Goal: Task Accomplishment & Management: Complete application form

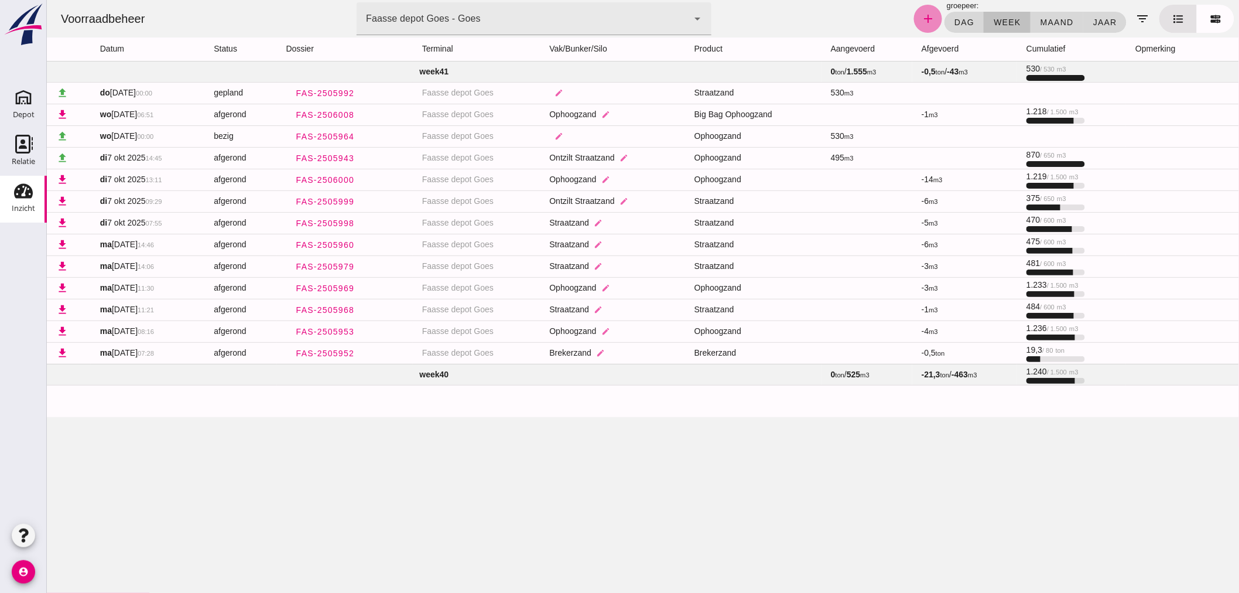
click at [920, 19] on icon "add" at bounding box center [927, 19] width 14 height 14
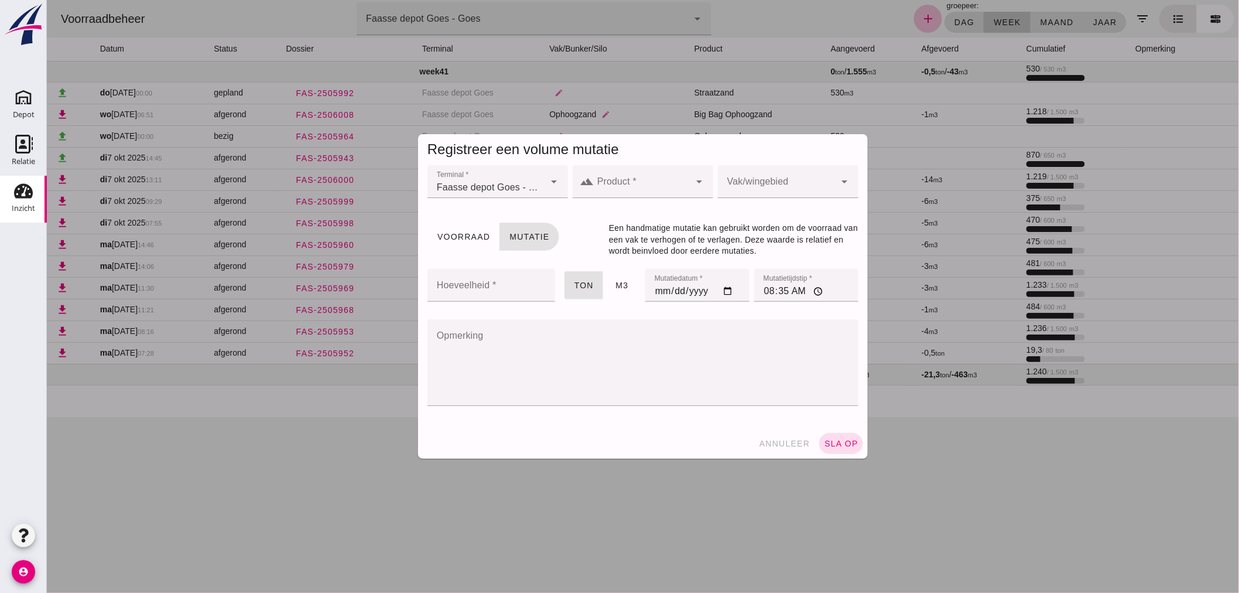
click at [693, 183] on icon "arrow_drop_down" at bounding box center [699, 181] width 14 height 14
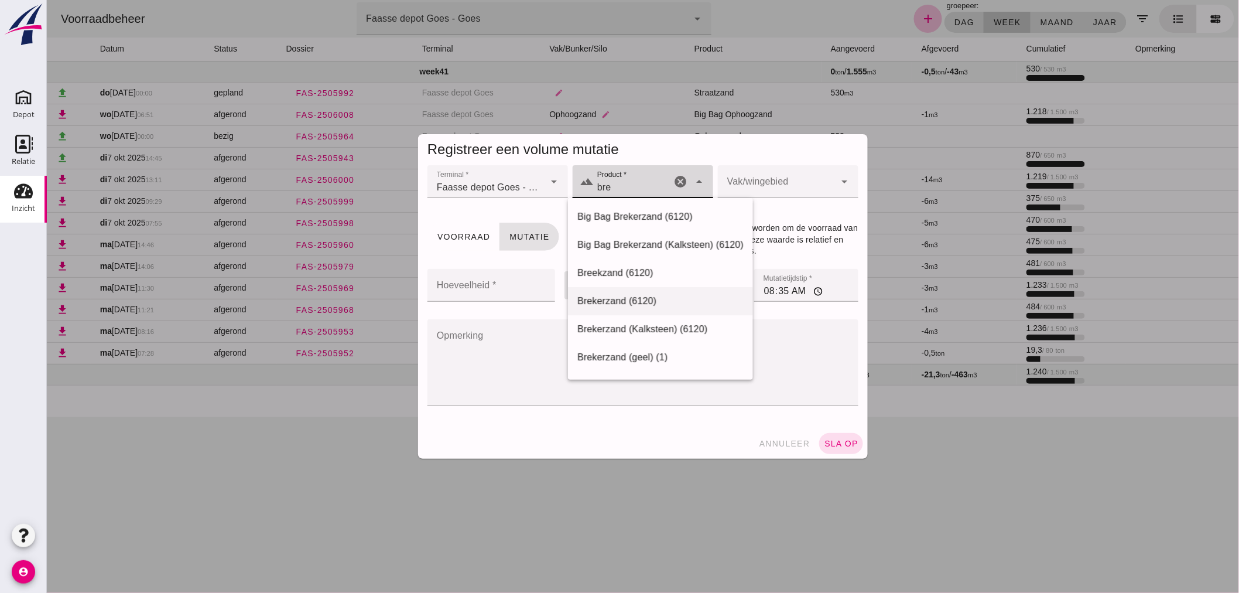
click at [628, 299] on div "Brekerzand (6120)" at bounding box center [660, 301] width 166 height 14
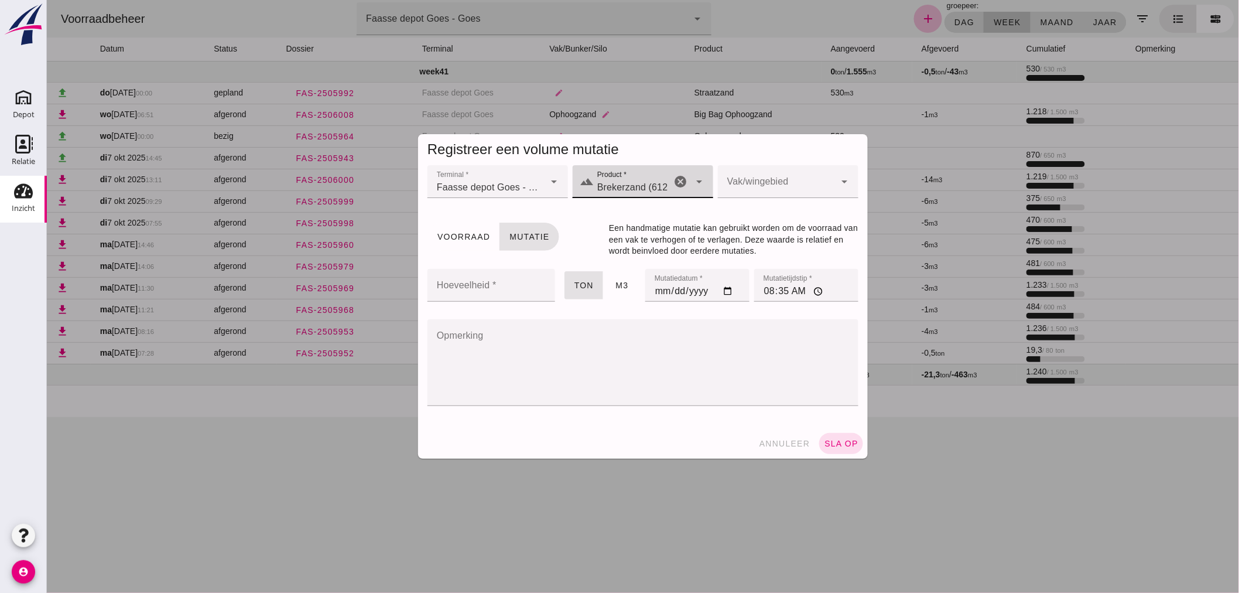
type input "Brekerzand (6120)"
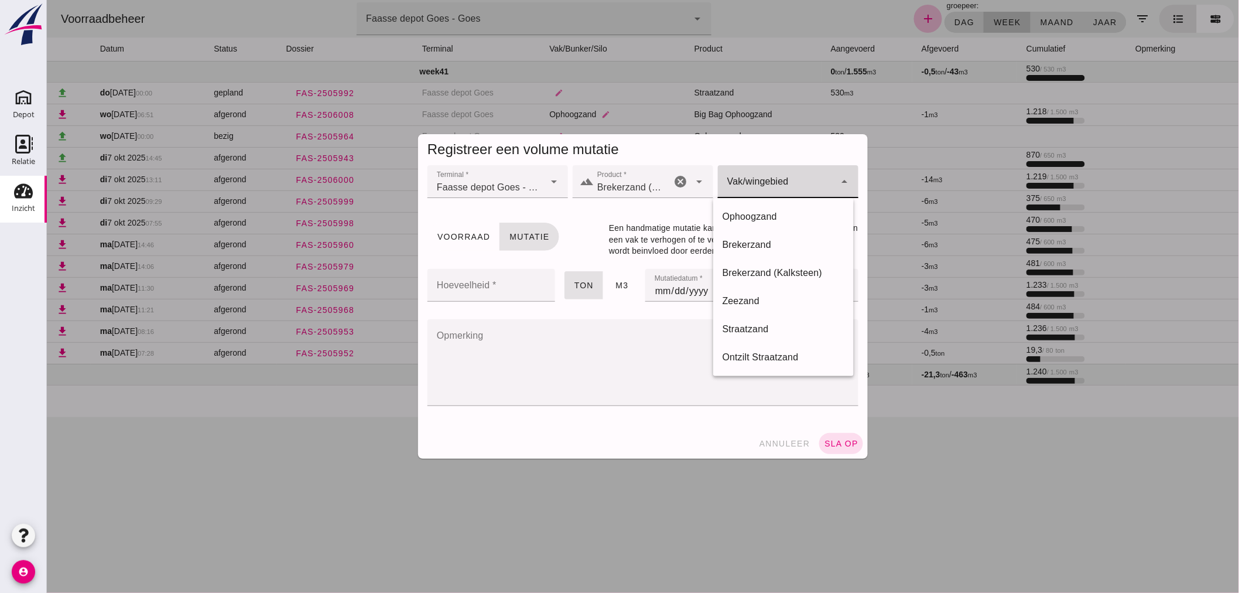
click at [838, 179] on icon "arrow_drop_down" at bounding box center [844, 181] width 14 height 14
click at [764, 238] on div "Brekerzand" at bounding box center [783, 245] width 122 height 14
type input "300"
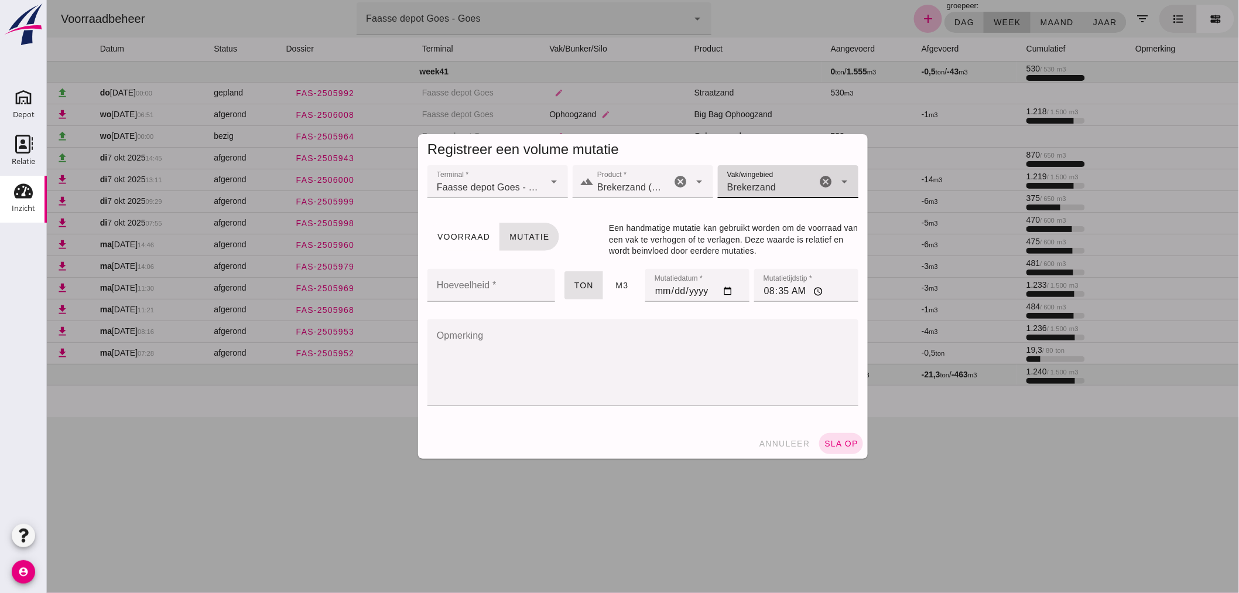
click at [503, 287] on input "Hoeveelheid *" at bounding box center [487, 285] width 121 height 33
type input "35.75"
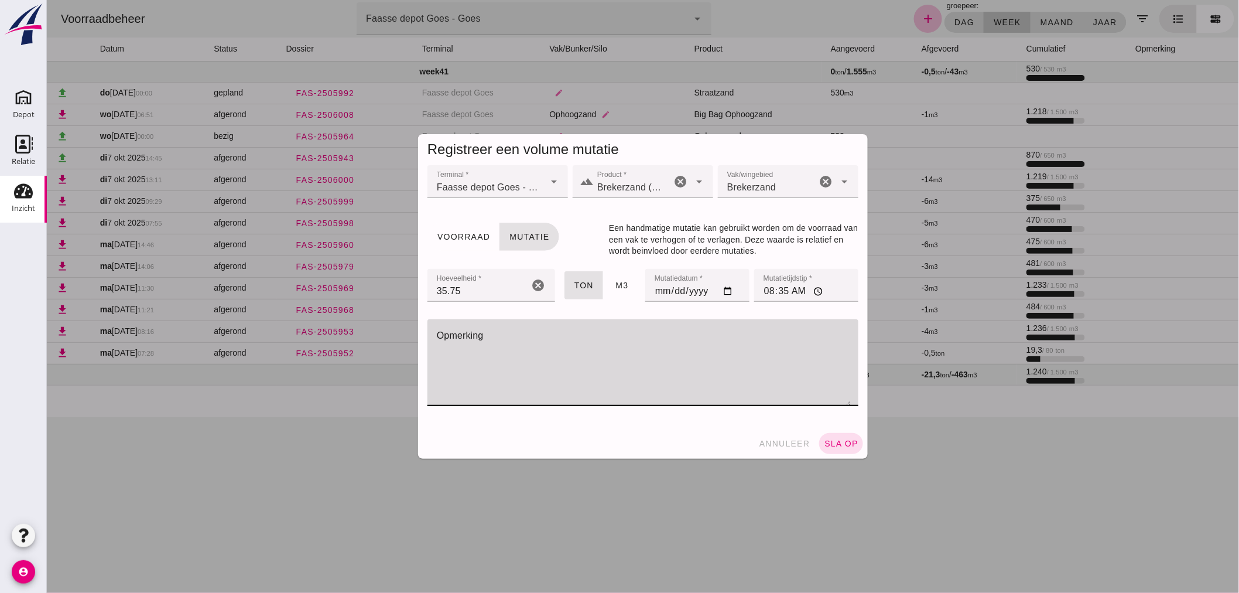
click at [518, 344] on textarea "Opmerking" at bounding box center [639, 362] width 424 height 87
click at [542, 340] on textarea "Schore-Goes, Siko trans" at bounding box center [629, 362] width 405 height 87
type textarea "Schore-Goes, Sikotrans"
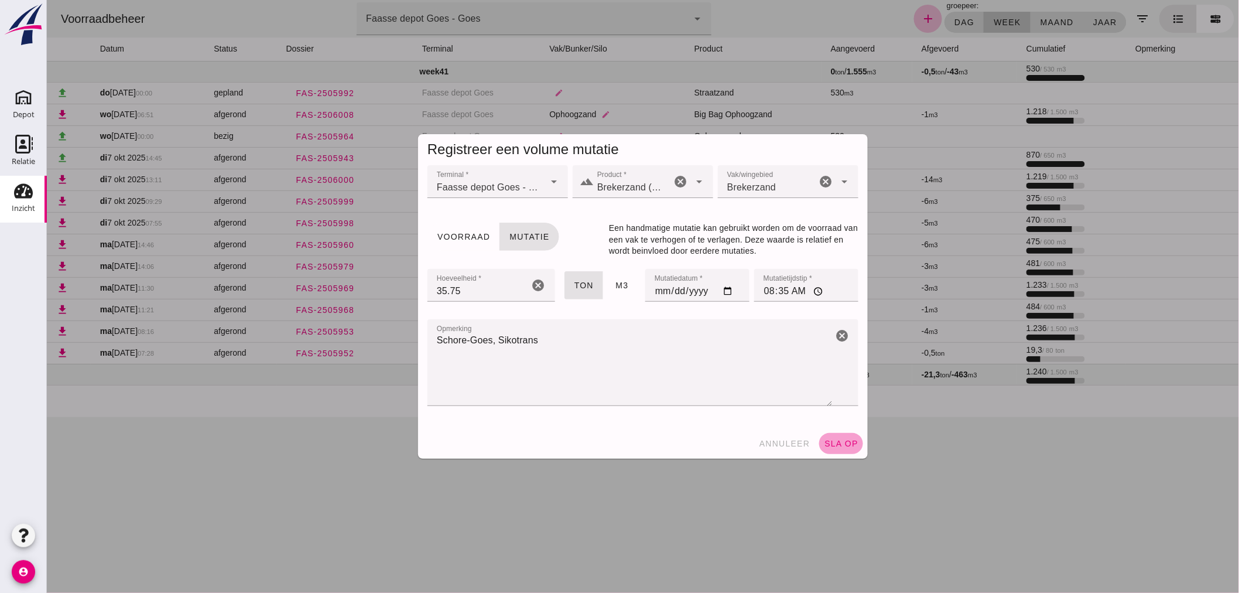
click at [837, 441] on span "sla op" at bounding box center [840, 443] width 35 height 9
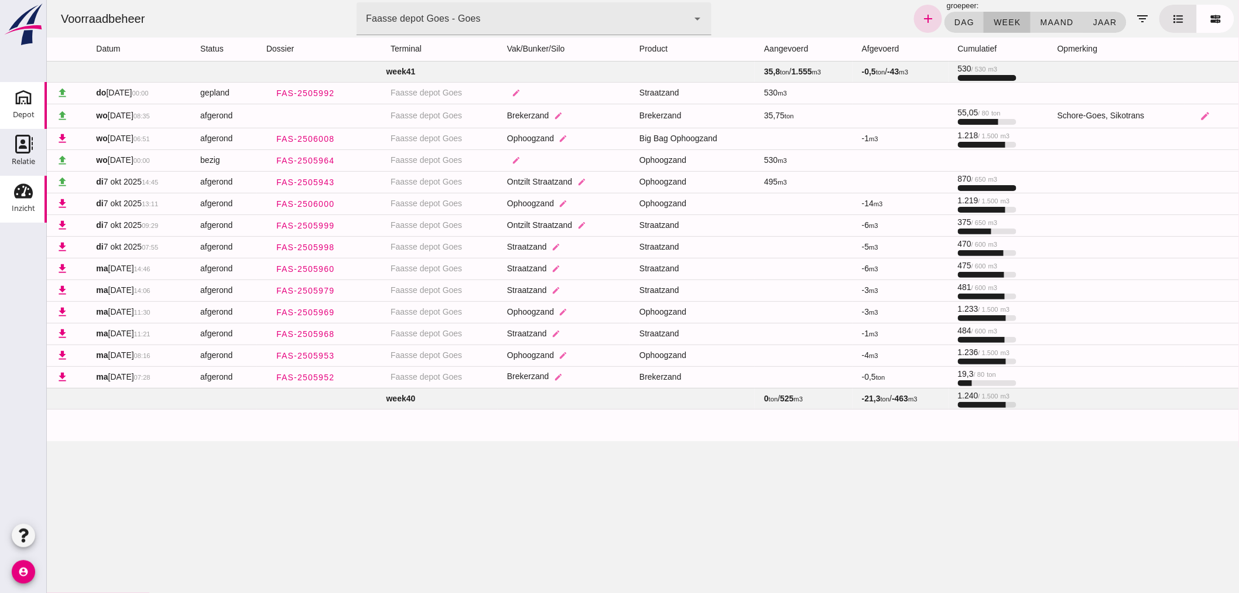
click at [28, 96] on icon "Depot" at bounding box center [23, 97] width 19 height 19
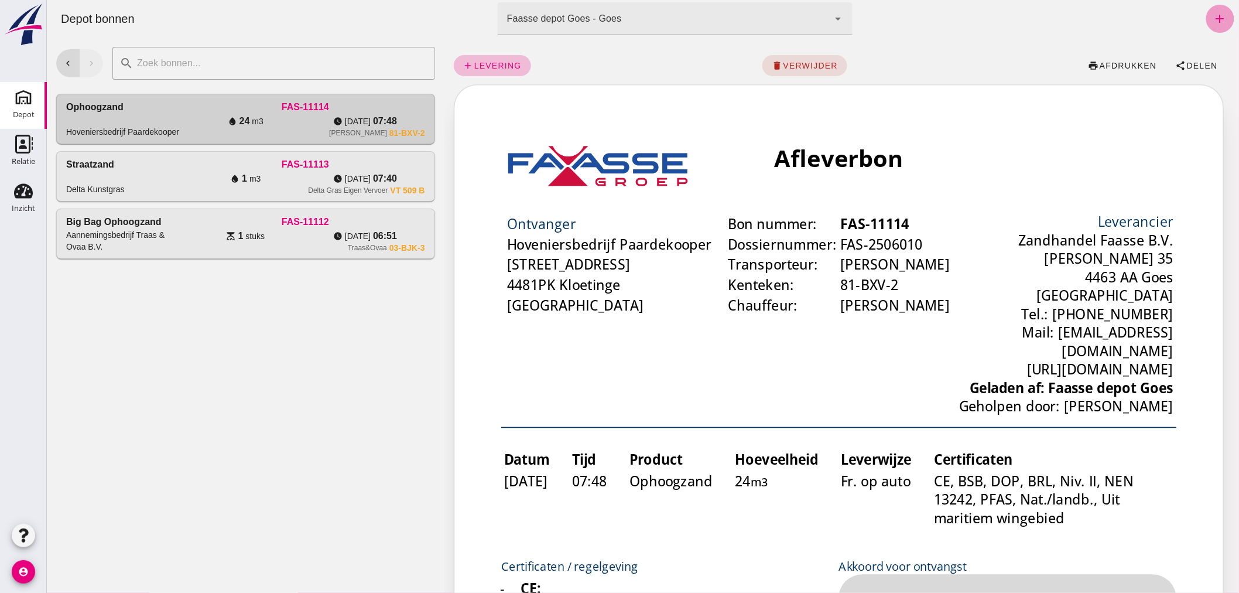
click at [1213, 13] on icon "add" at bounding box center [1220, 19] width 14 height 14
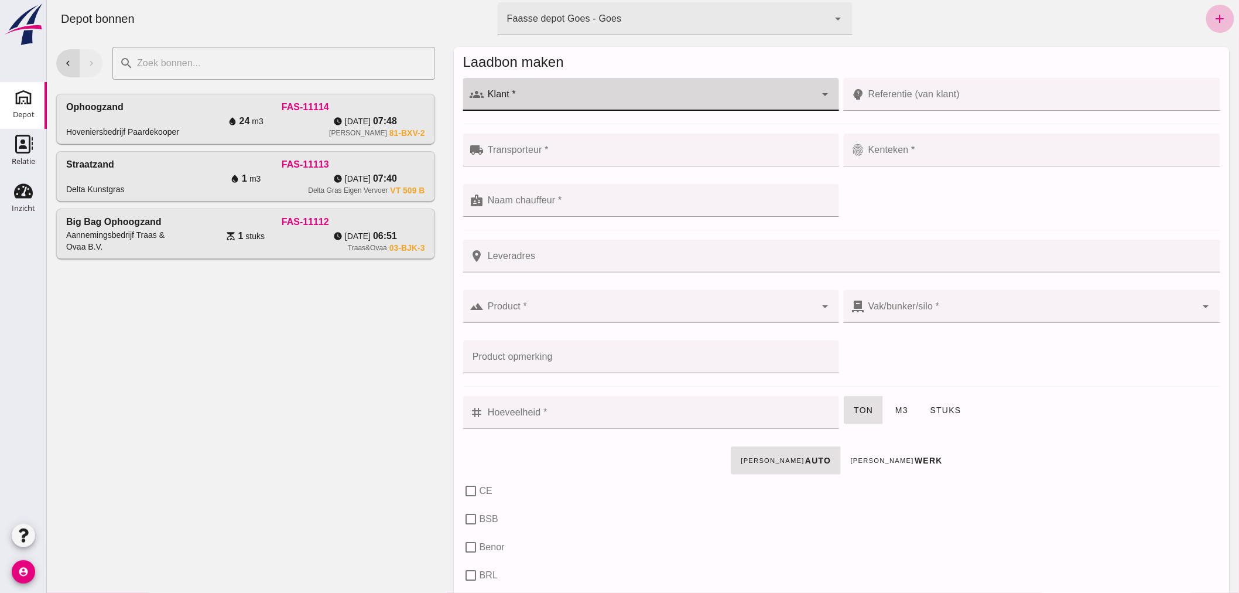
click at [632, 97] on input "Klant *" at bounding box center [650, 100] width 332 height 14
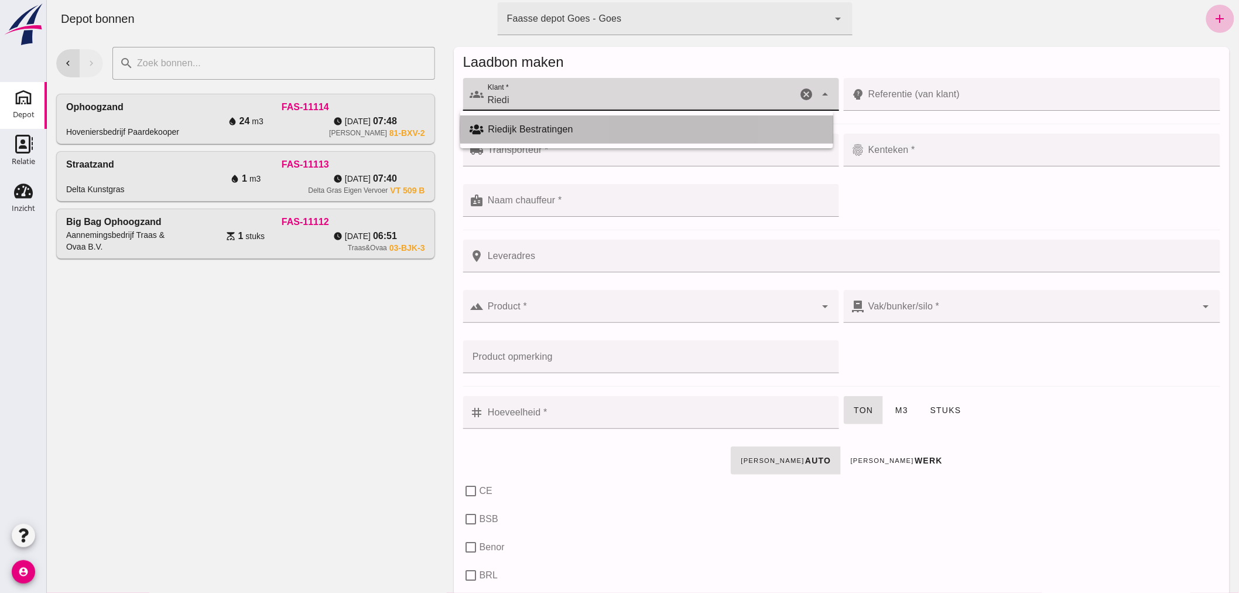
click at [552, 125] on div "Riedijk Bestratingen" at bounding box center [656, 129] width 336 height 14
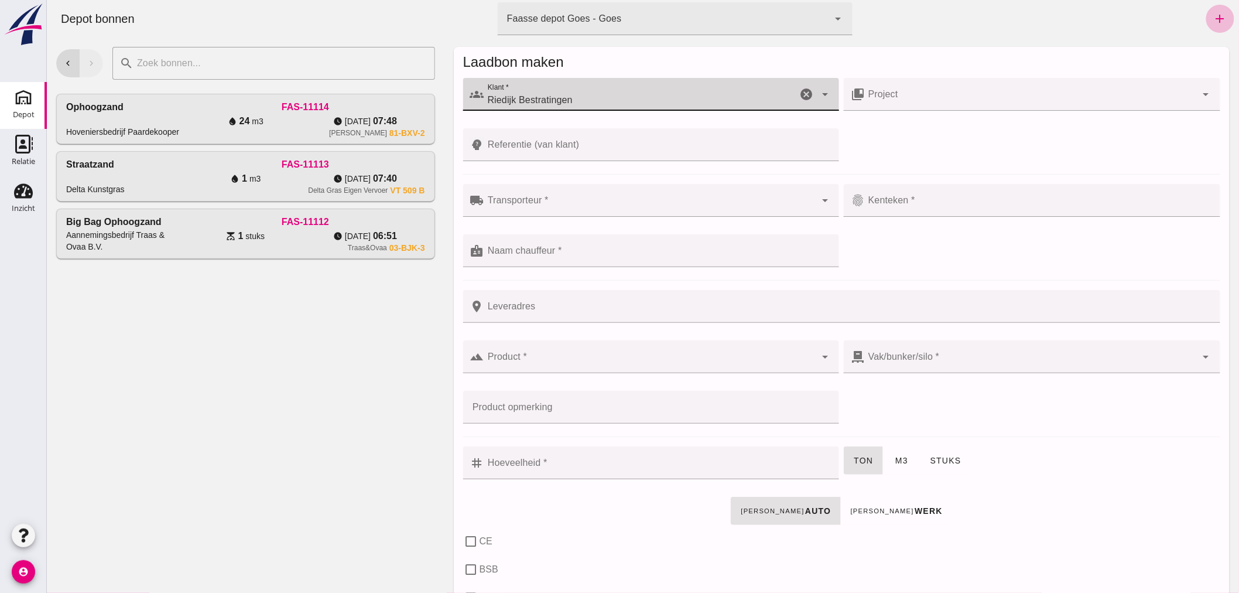
type input "Riedijk Bestratingen"
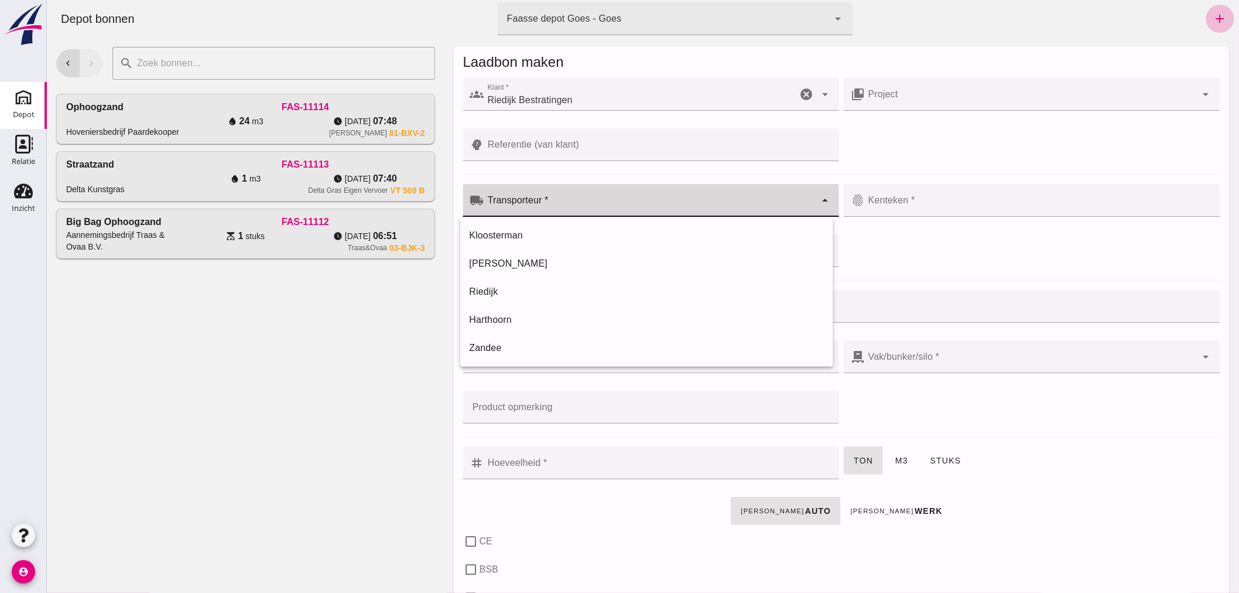
click at [572, 197] on div at bounding box center [650, 200] width 332 height 33
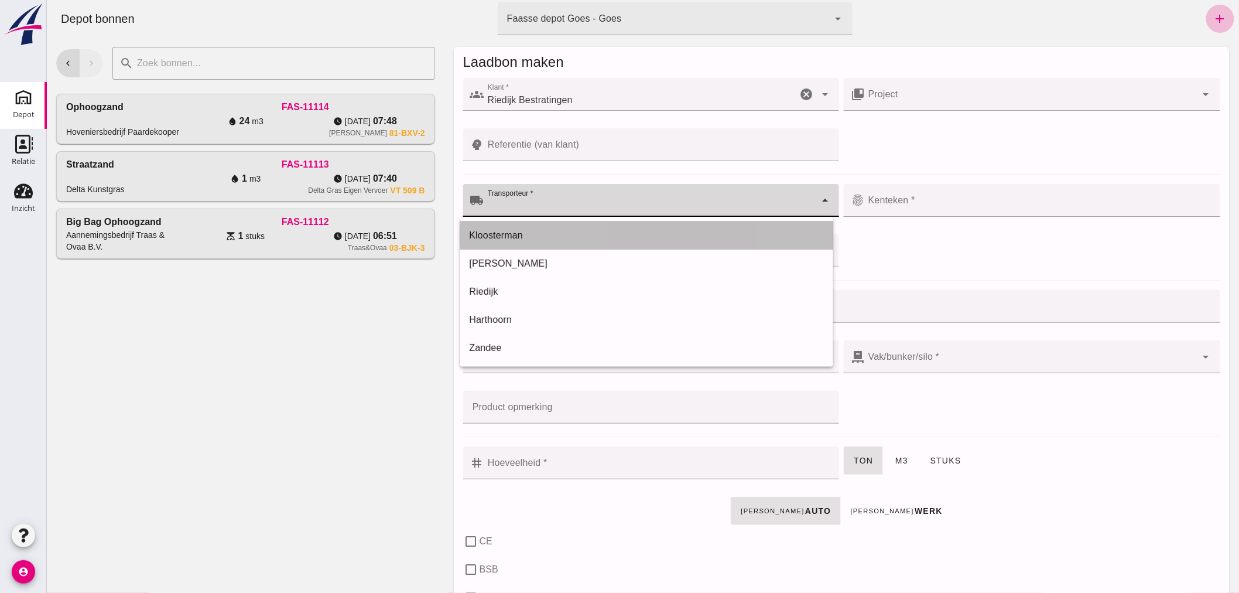
click at [538, 234] on div "Kloosterman" at bounding box center [646, 235] width 354 height 14
type input "Kloosterman"
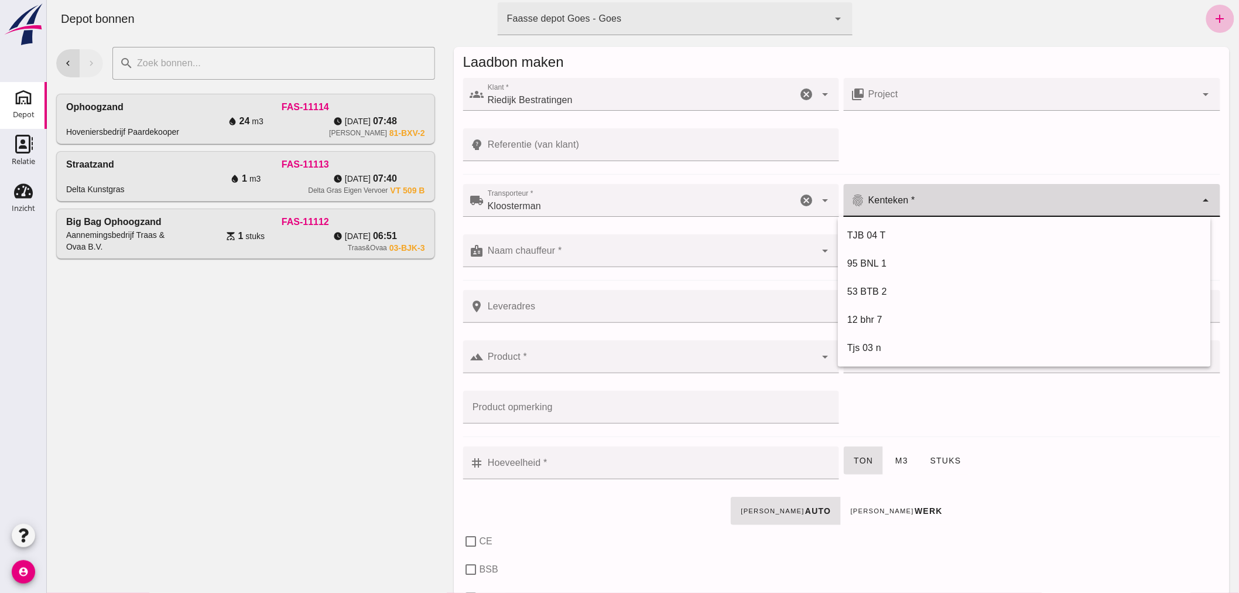
click at [934, 203] on input "Kenteken *" at bounding box center [1030, 206] width 332 height 14
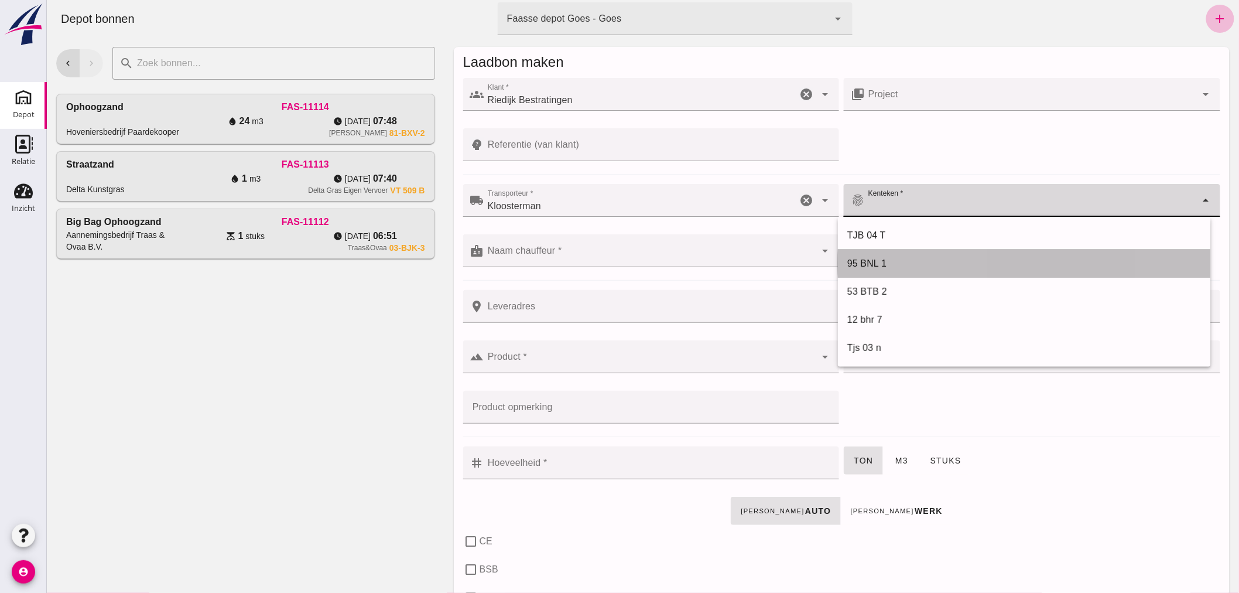
click at [878, 258] on div "95 BNL 1" at bounding box center [1024, 263] width 354 height 14
type input "95 BNL 1"
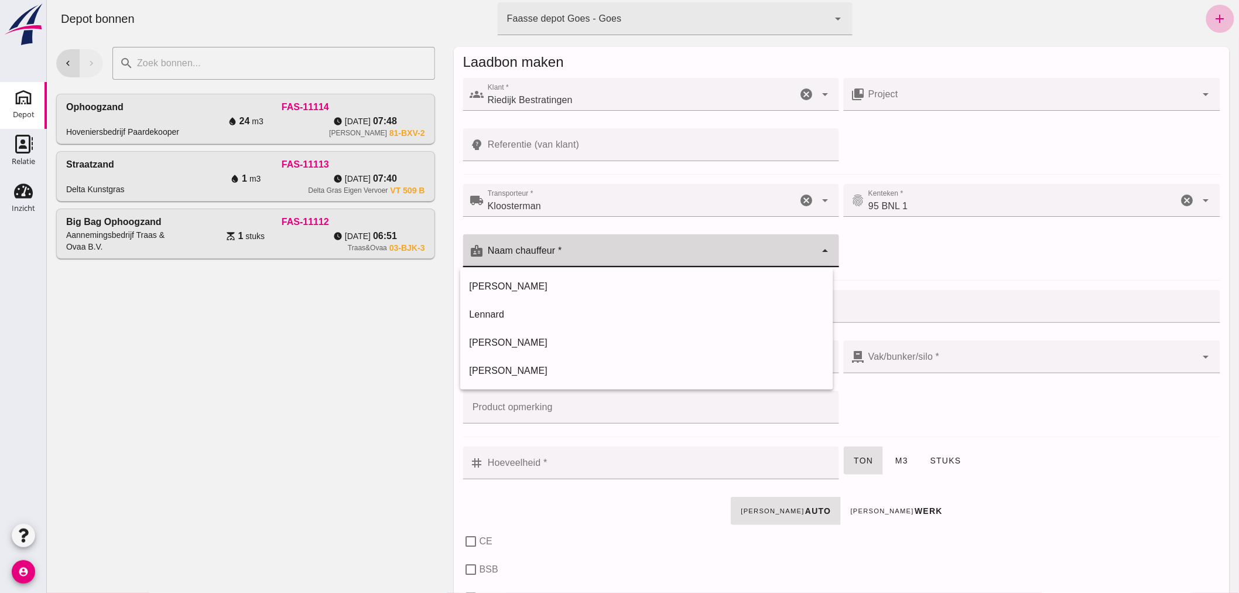
click at [648, 248] on div at bounding box center [650, 250] width 332 height 33
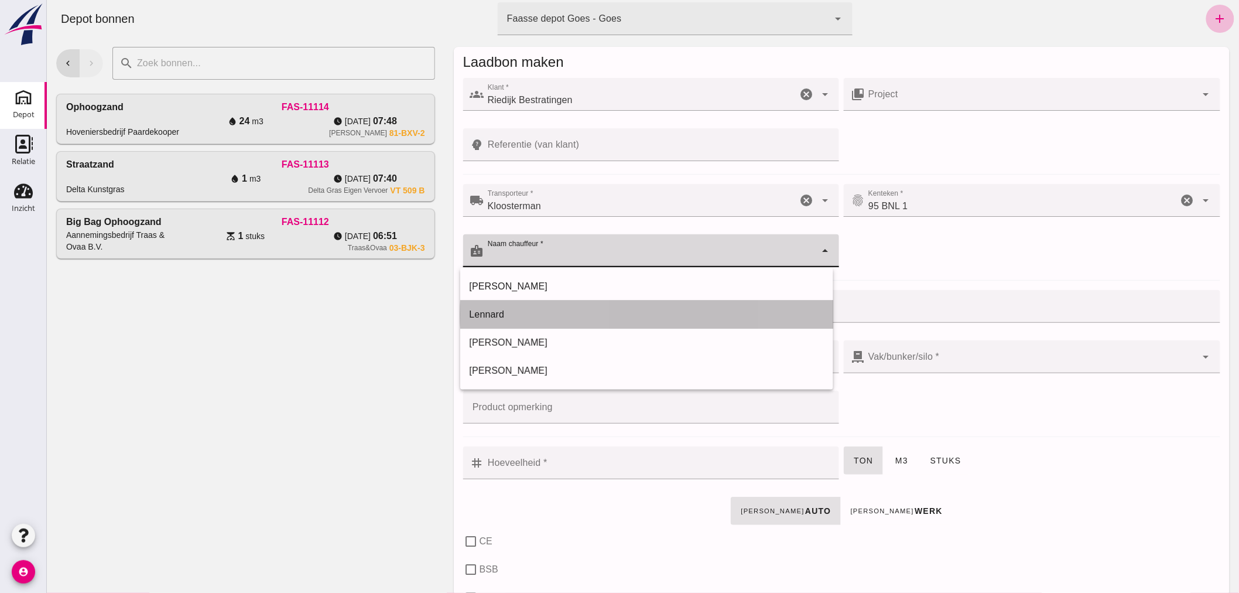
click at [589, 305] on div "Lennard" at bounding box center [646, 314] width 373 height 28
type input "Lennard"
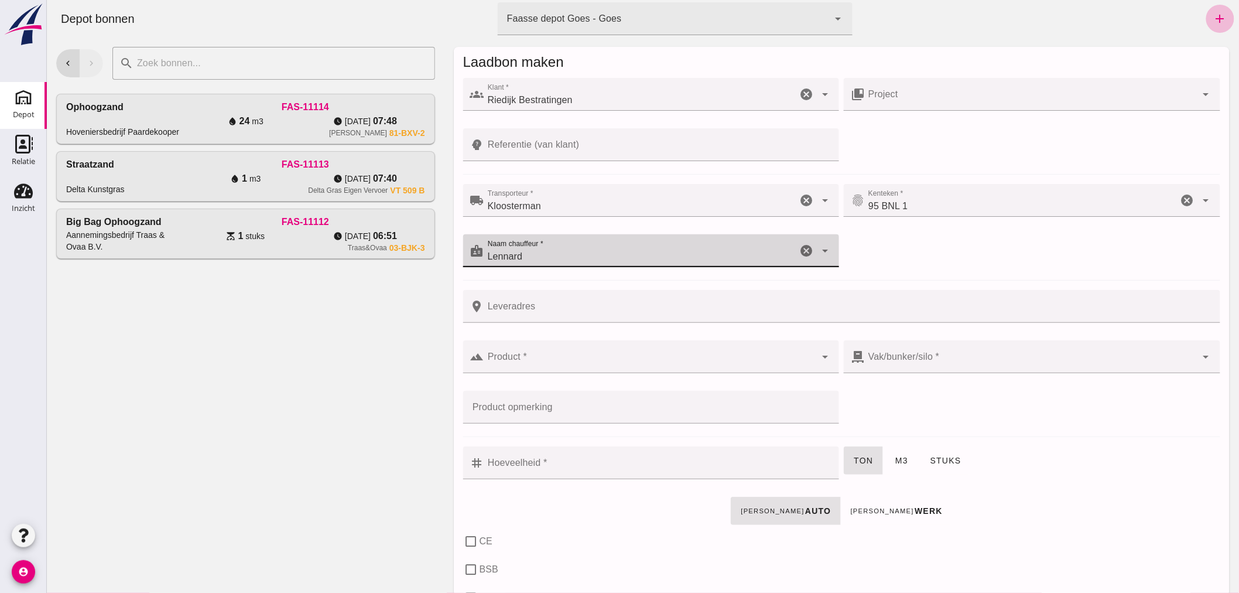
click at [570, 307] on input "Leveradres" at bounding box center [848, 306] width 729 height 33
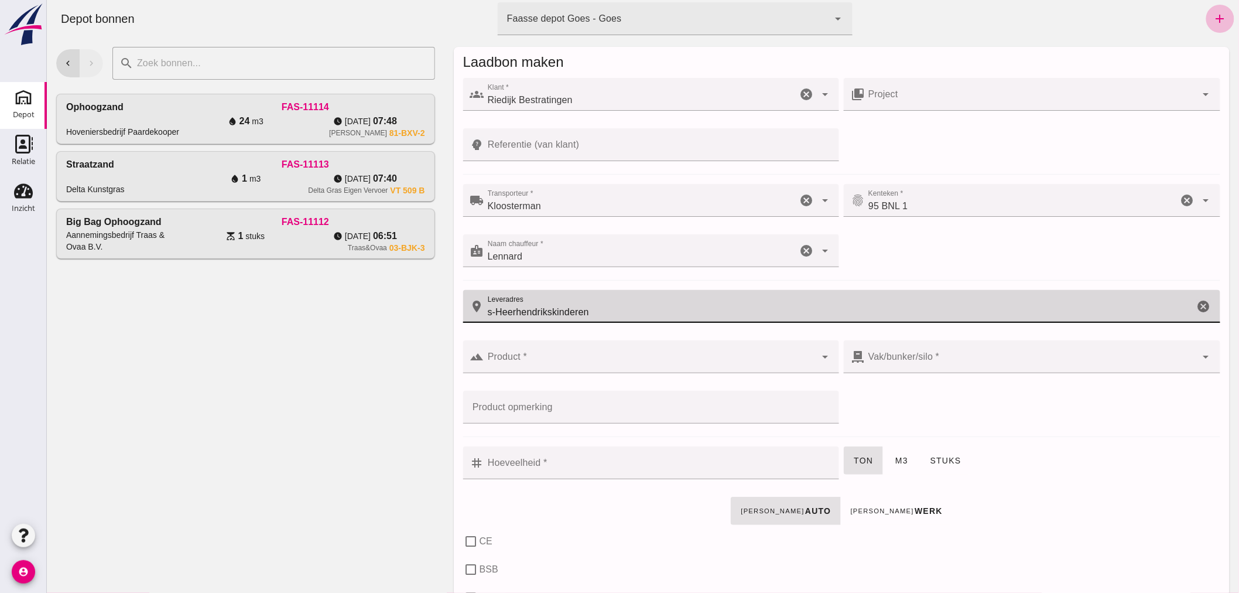
type input "s-Heerhendrikskinderen"
click at [547, 355] on input "Product *" at bounding box center [650, 362] width 332 height 14
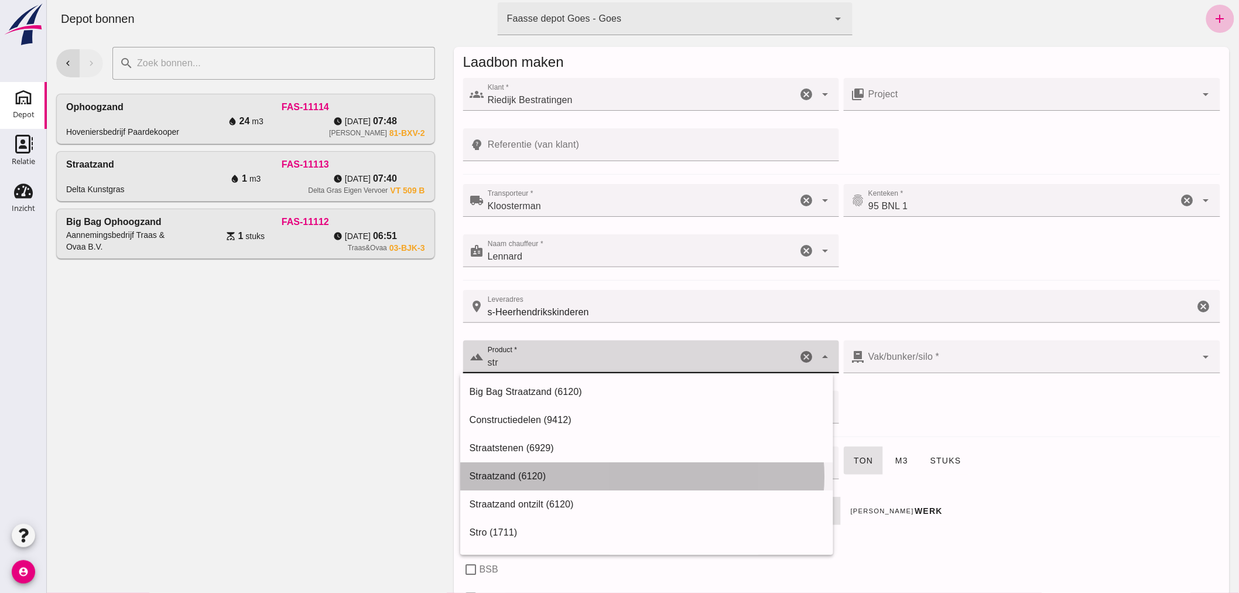
click at [522, 471] on div "Straatzand (6120)" at bounding box center [646, 476] width 354 height 14
type input "Straatzand (6120)"
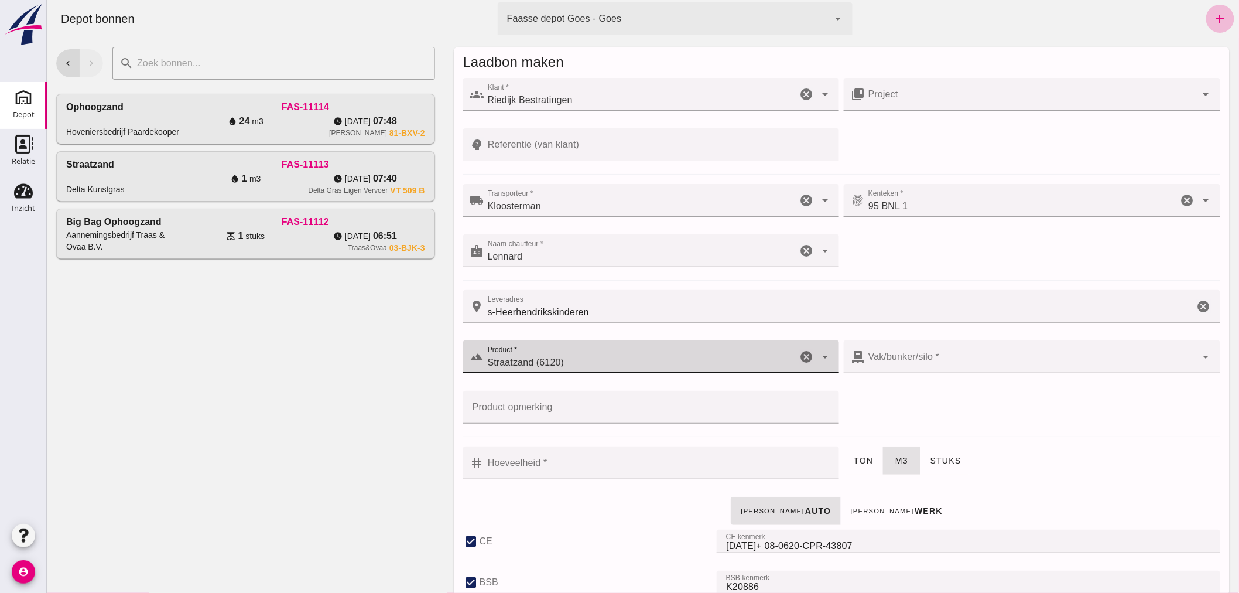
type input "303"
checkbox input "true"
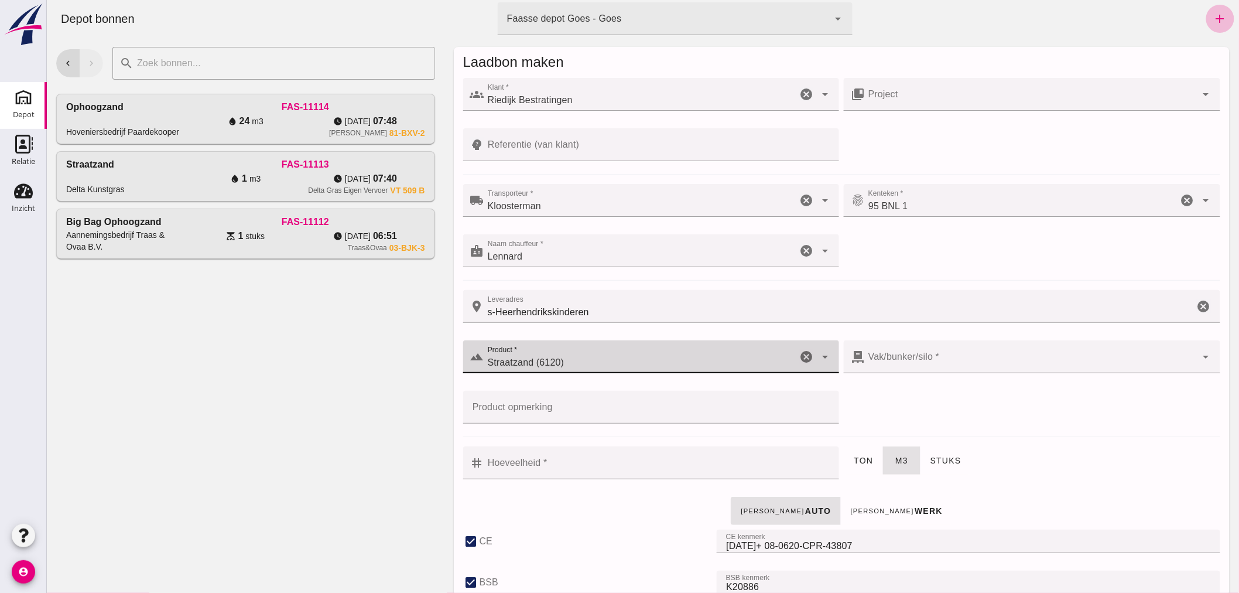
type input "40"
checkbox input "true"
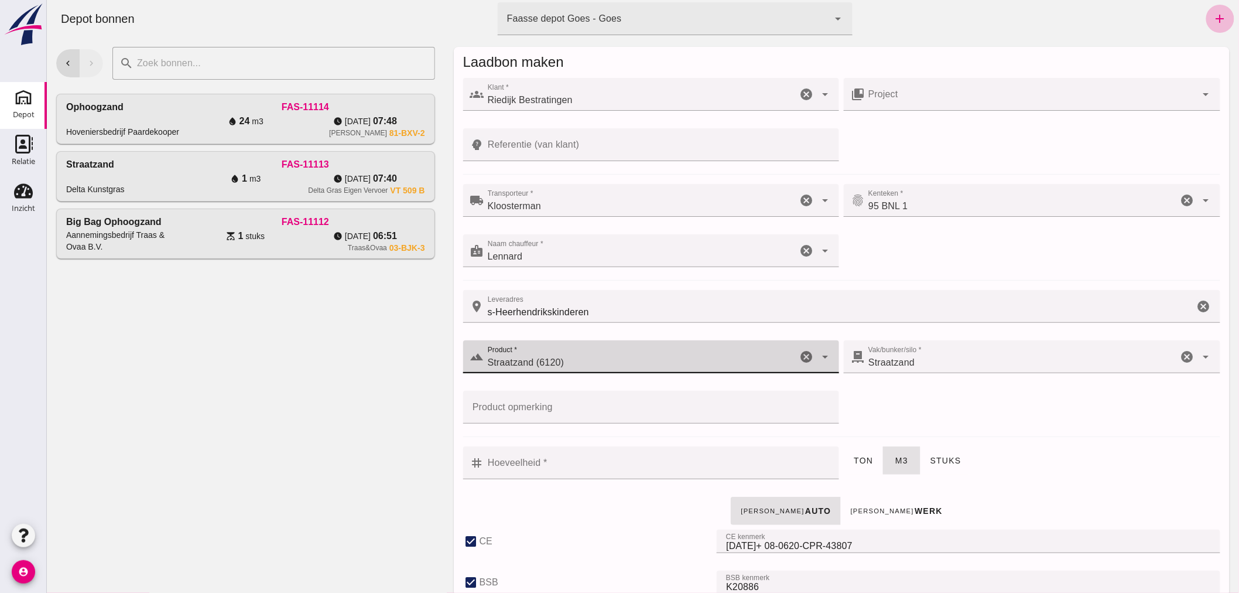
type input "Straatzand (6120)"
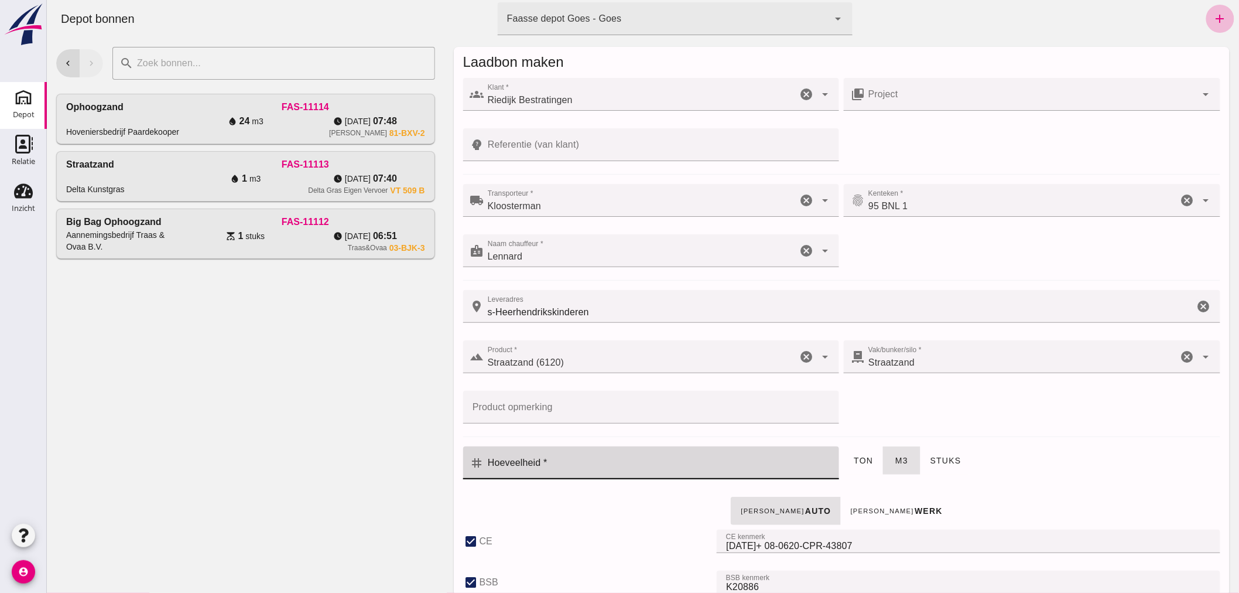
click at [603, 465] on input "Hoeveelheid *" at bounding box center [658, 462] width 348 height 33
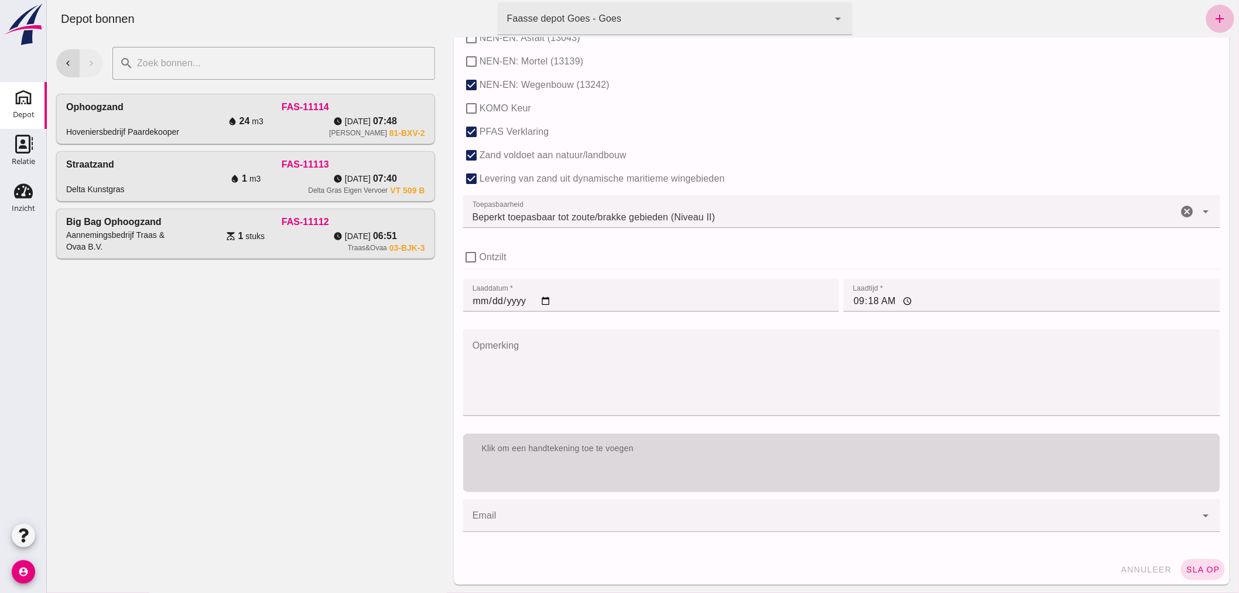
scroll to position [719, 0]
type input "12"
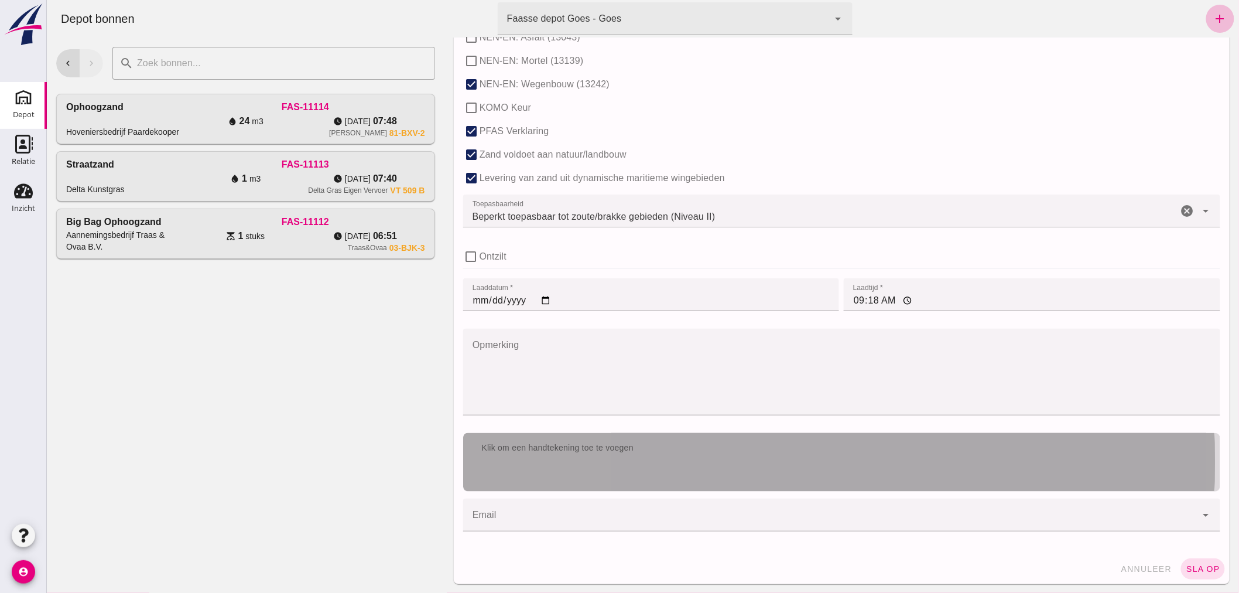
click at [679, 458] on div "Klik om een handtekening toe te voegen" at bounding box center [841, 448] width 757 height 30
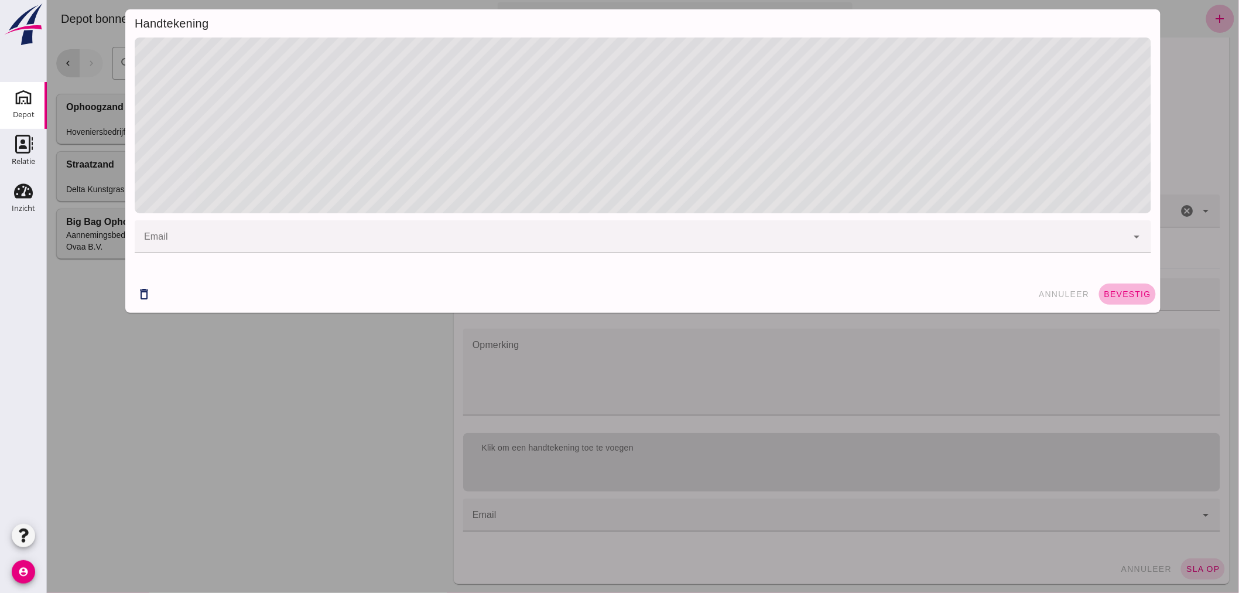
click at [1124, 292] on span "bevestig" at bounding box center [1126, 293] width 47 height 9
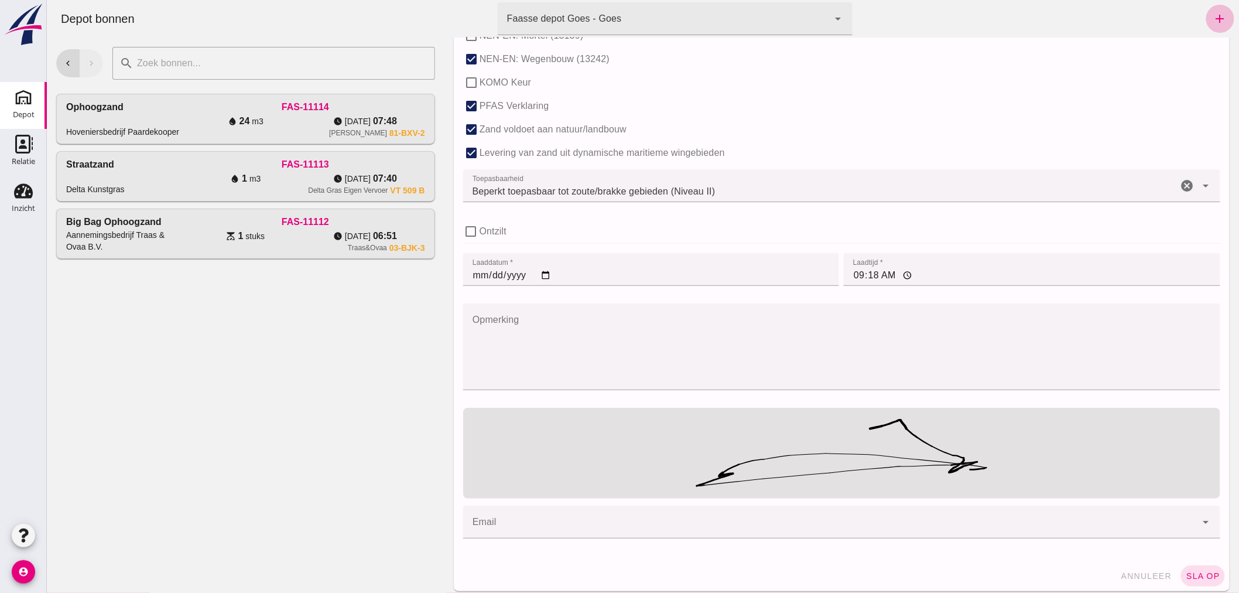
scroll to position [751, 0]
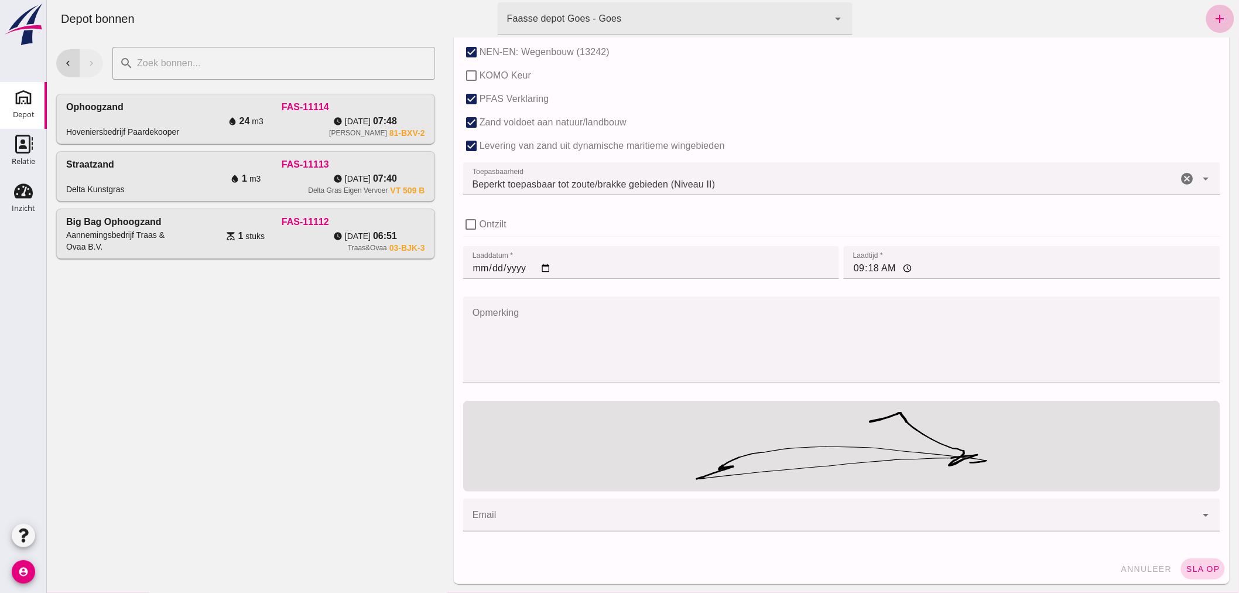
click at [1192, 567] on span "sla op" at bounding box center [1202, 568] width 35 height 9
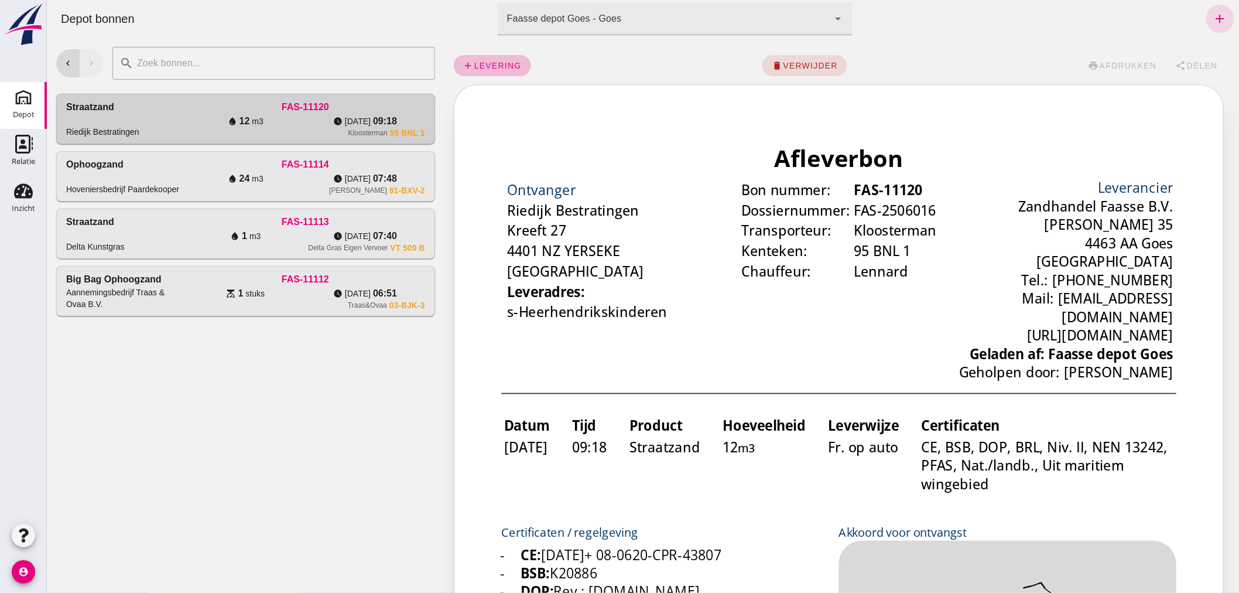
scroll to position [0, 0]
